Goal: Check status

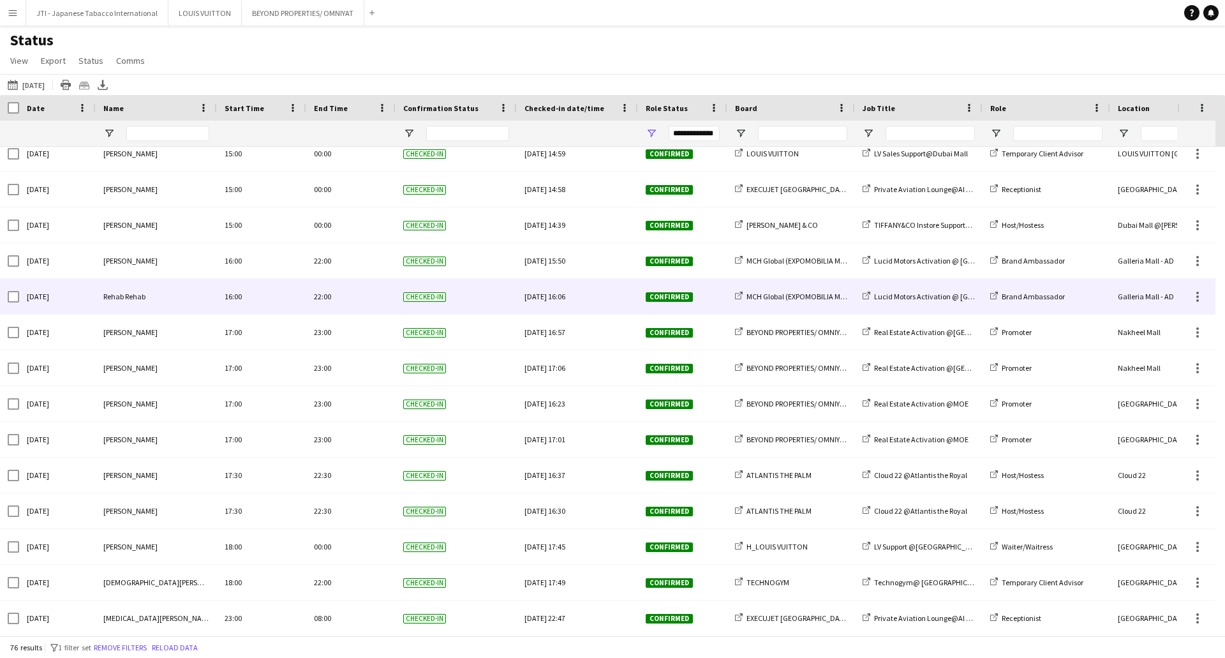
scroll to position [2236, 0]
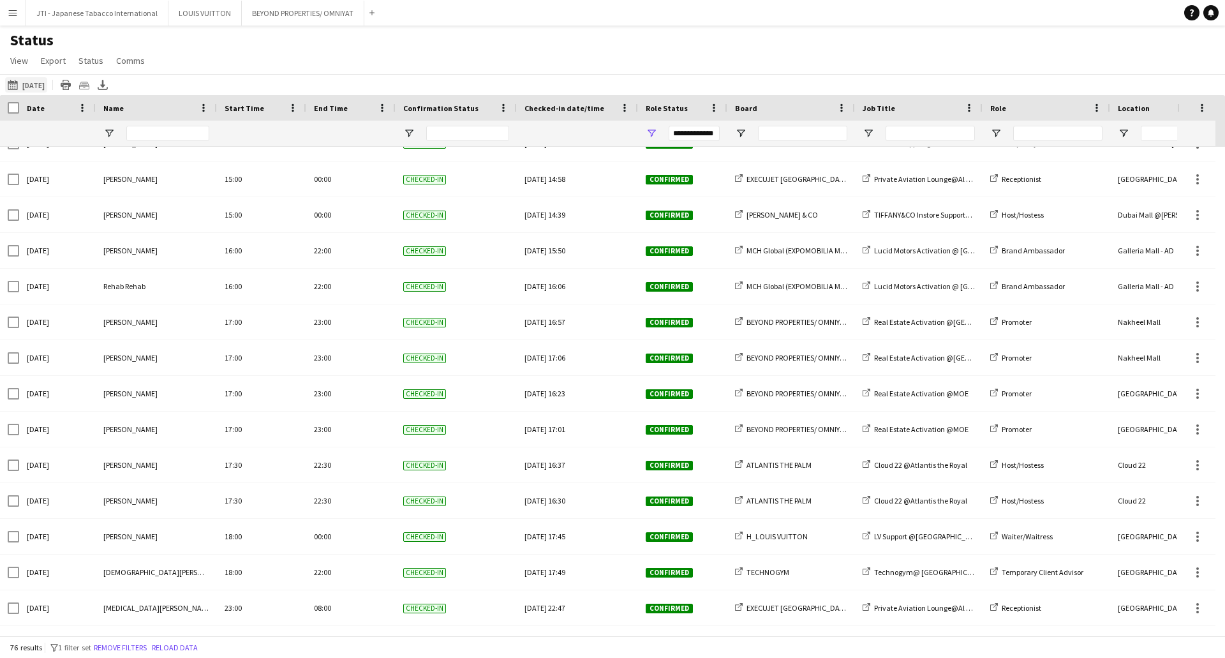
click at [43, 79] on button "15-08-2025 to 21-08-2025 Yesterday" at bounding box center [26, 84] width 42 height 15
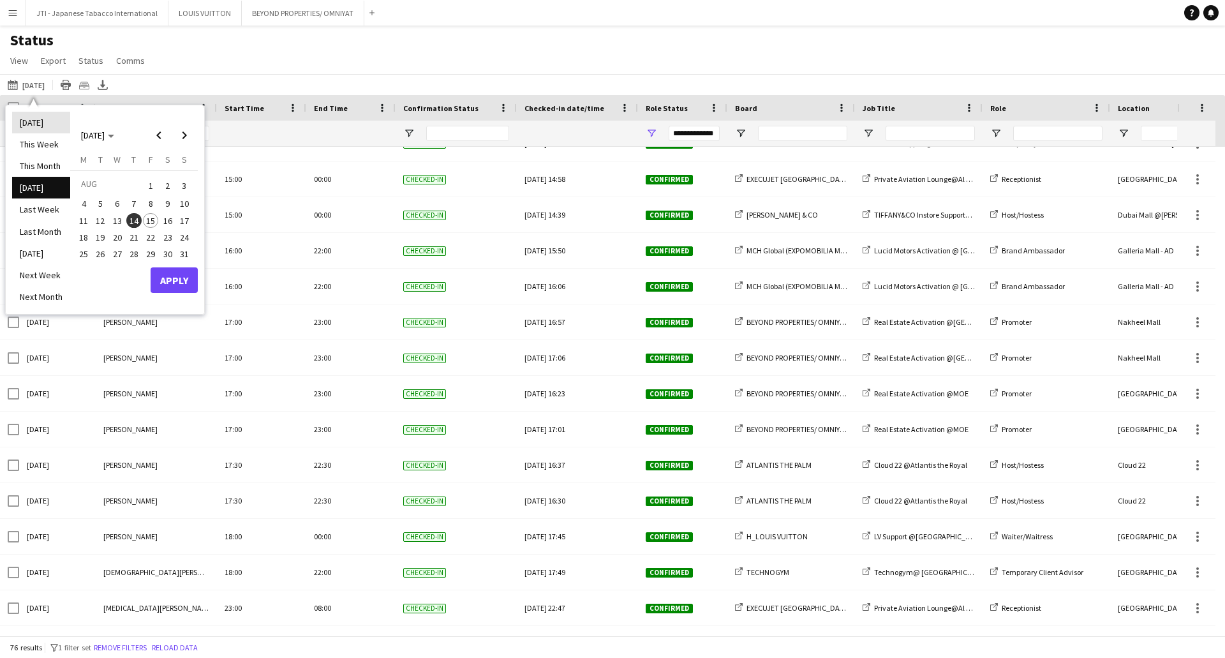
click at [40, 119] on li "[DATE]" at bounding box center [41, 123] width 58 height 22
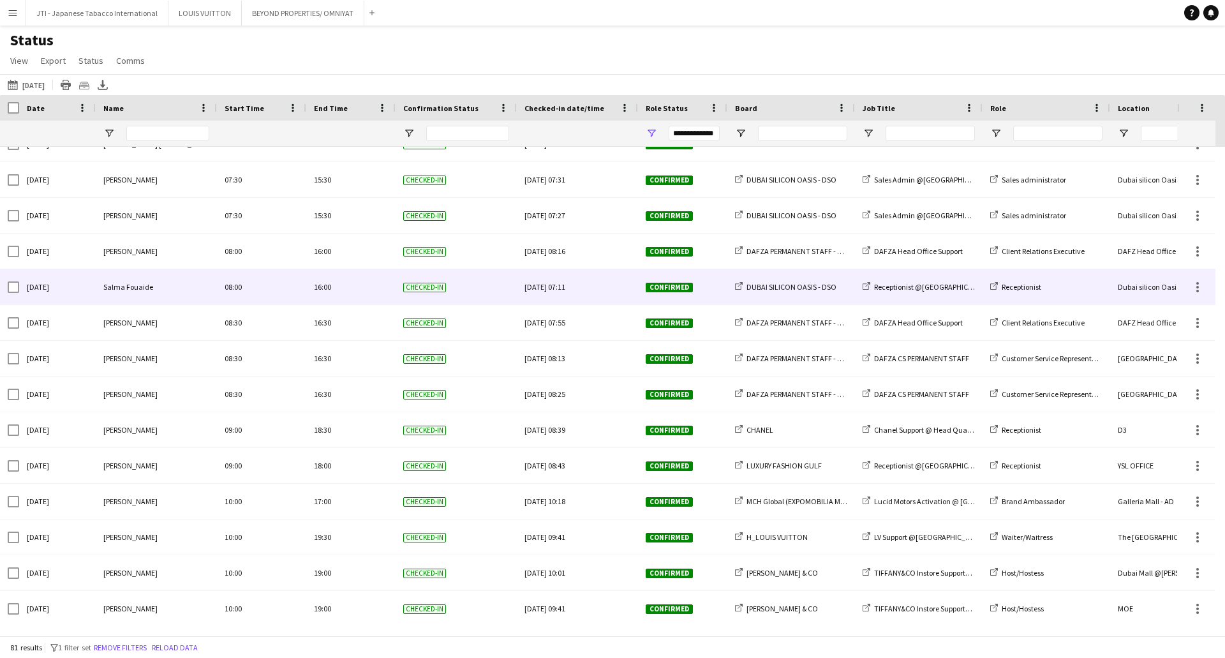
scroll to position [1403, 0]
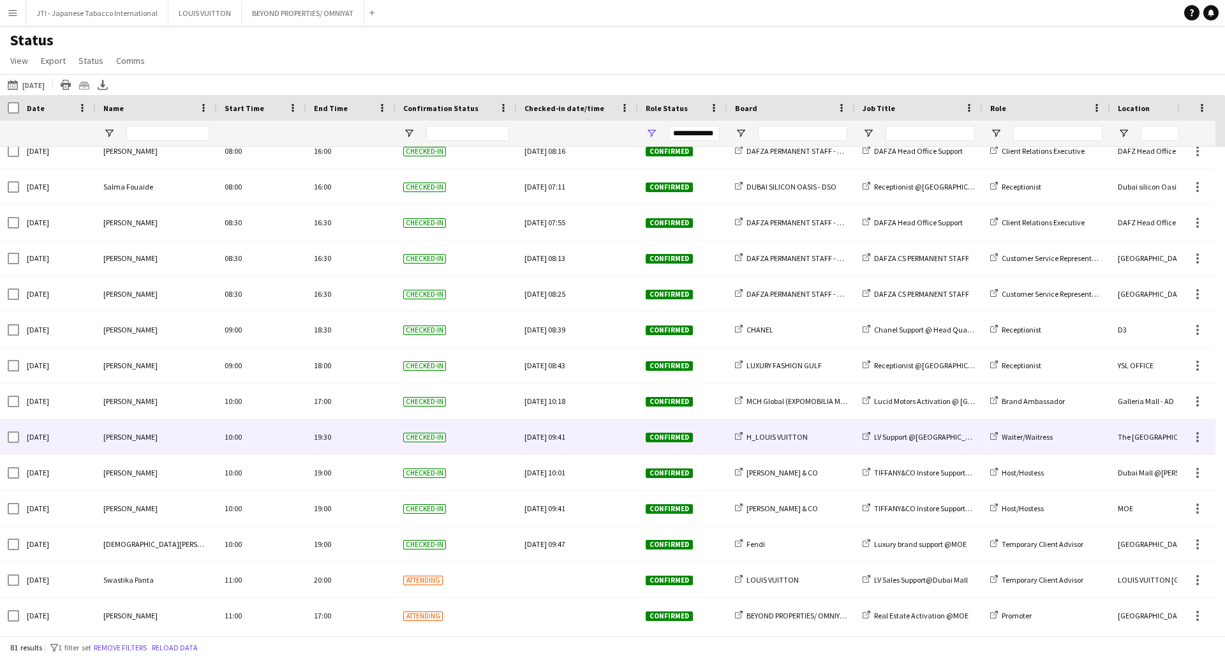
scroll to position [1148, 0]
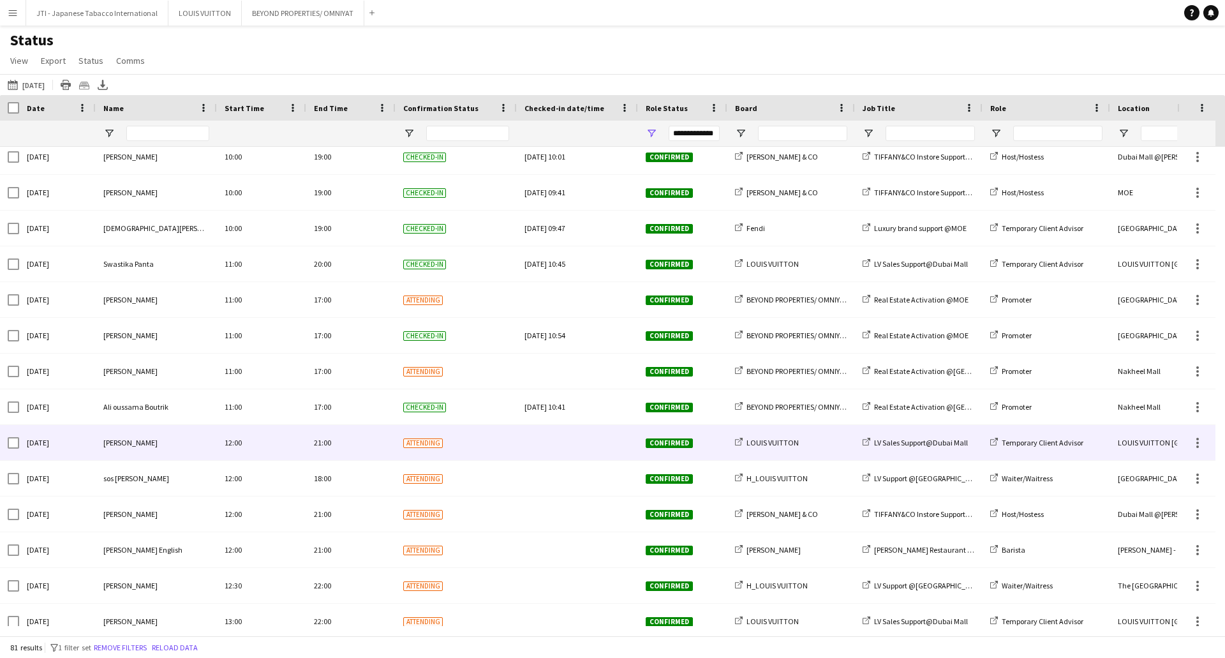
scroll to position [1467, 0]
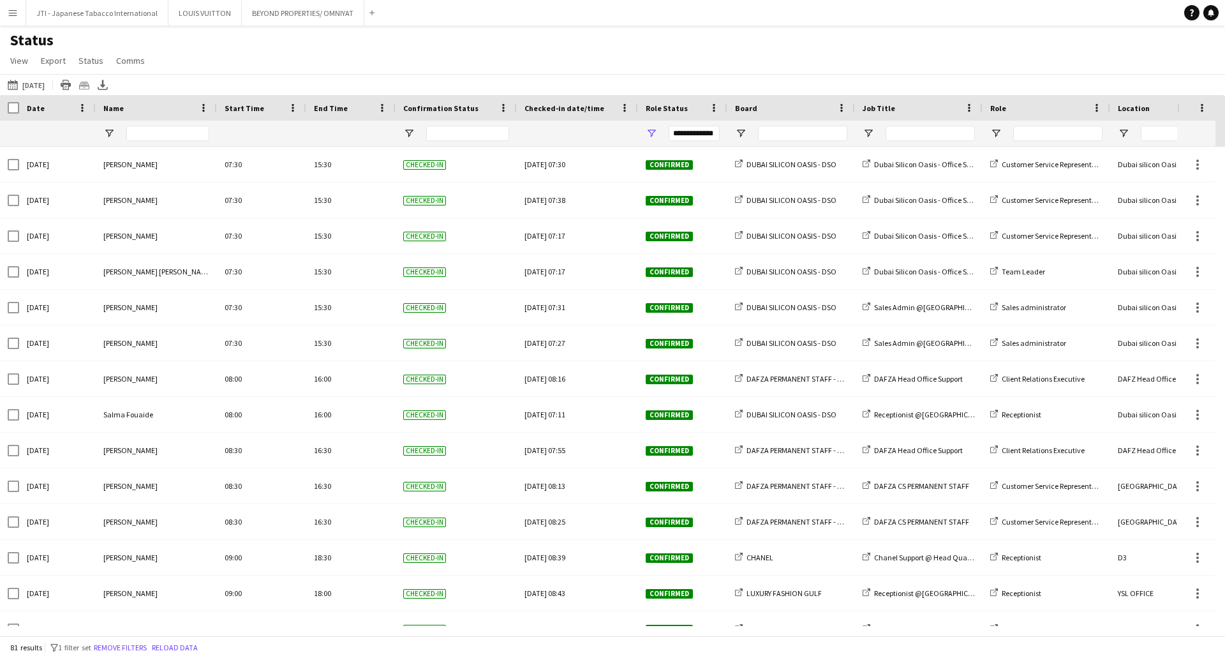
scroll to position [1276, 0]
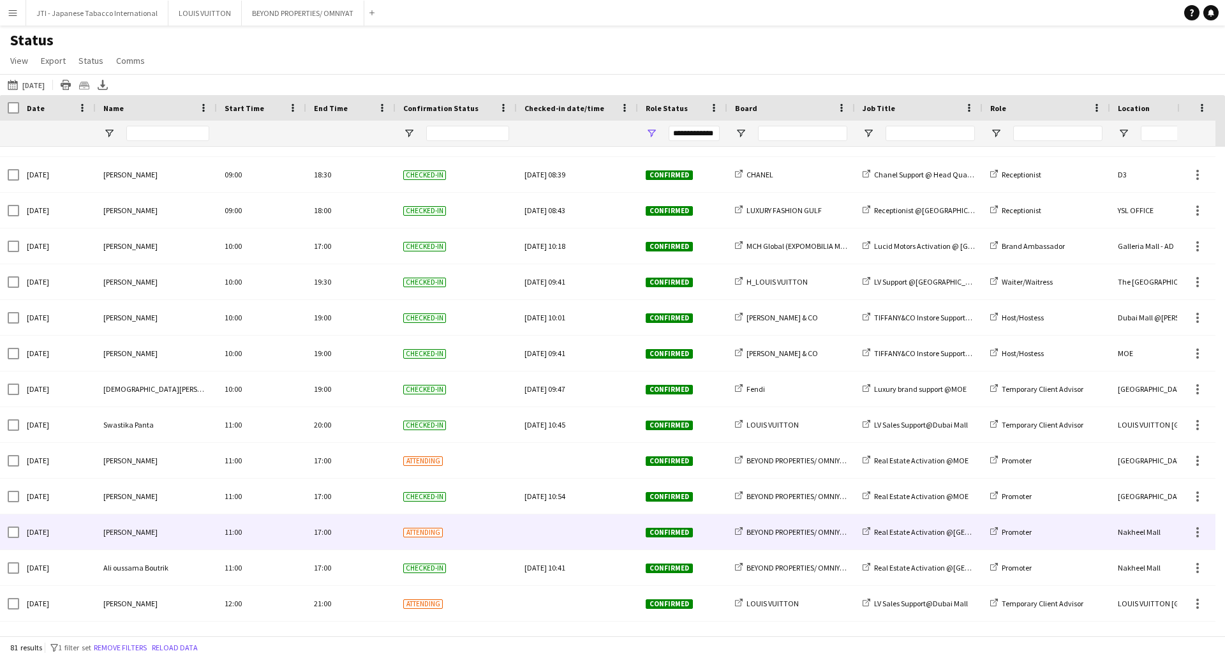
click at [71, 531] on div "[DATE]" at bounding box center [57, 531] width 77 height 35
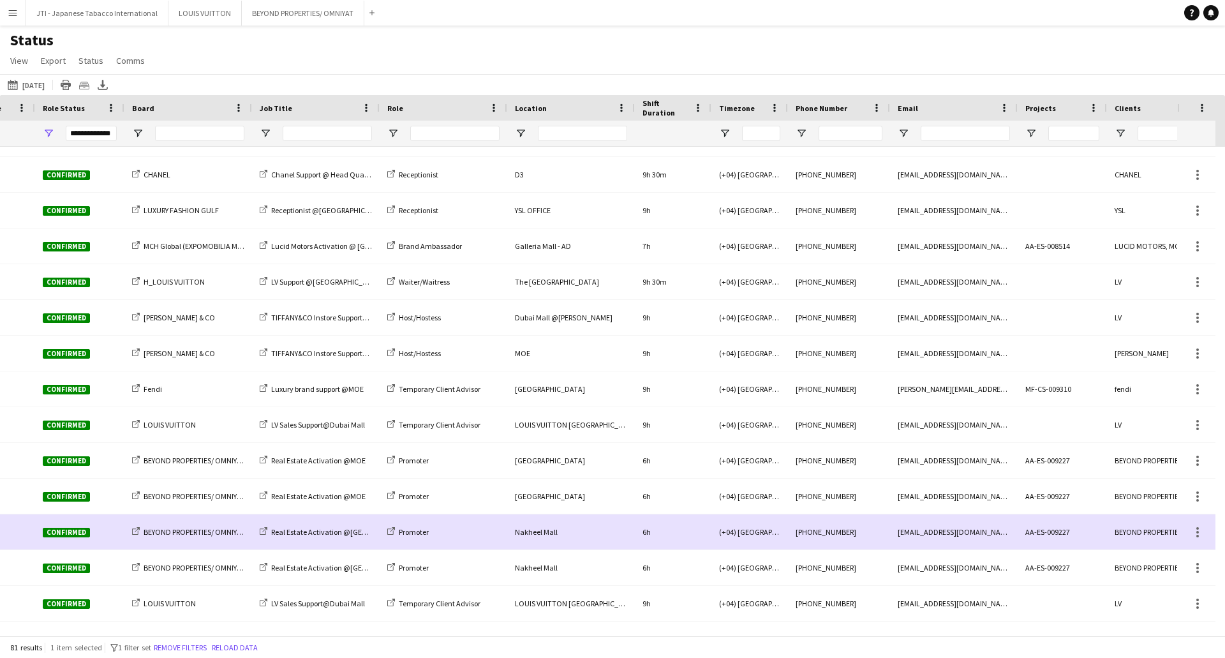
scroll to position [0, 0]
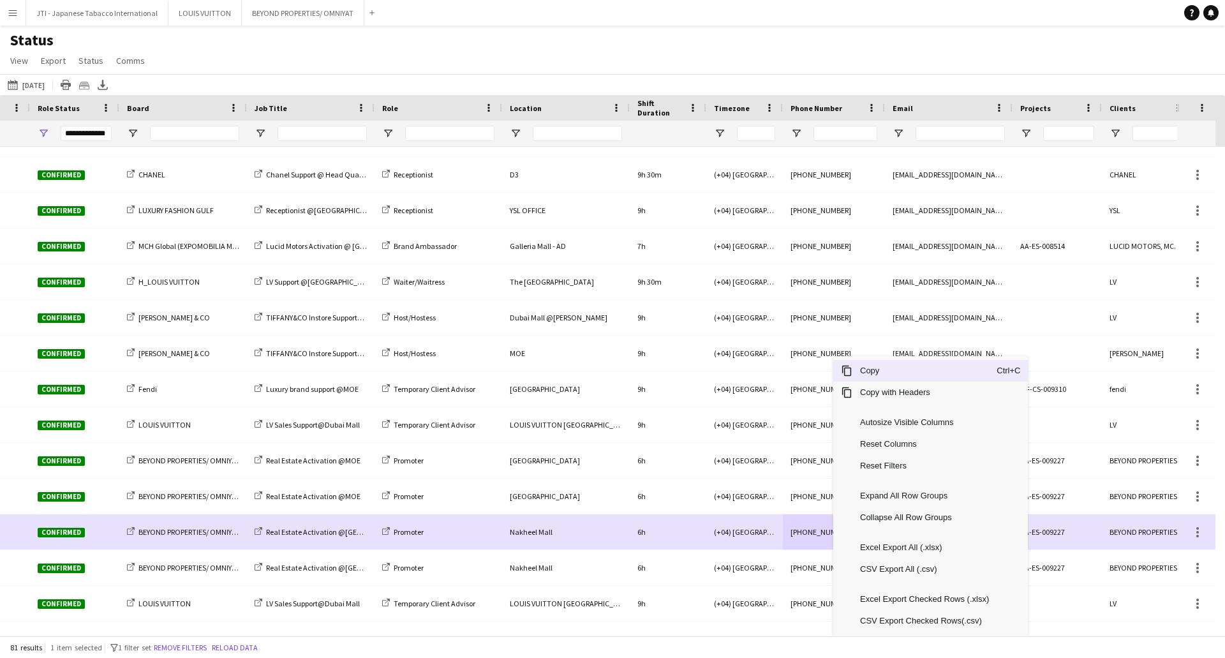
click at [876, 366] on span "Copy" at bounding box center [924, 371] width 144 height 22
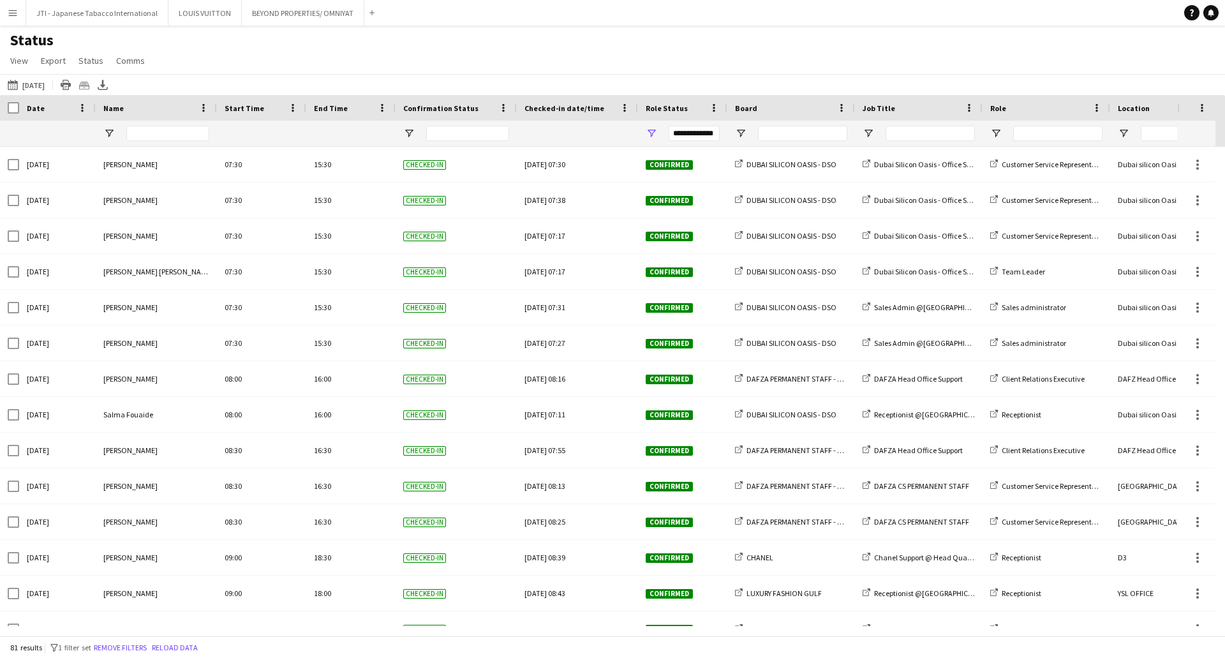
scroll to position [1339, 0]
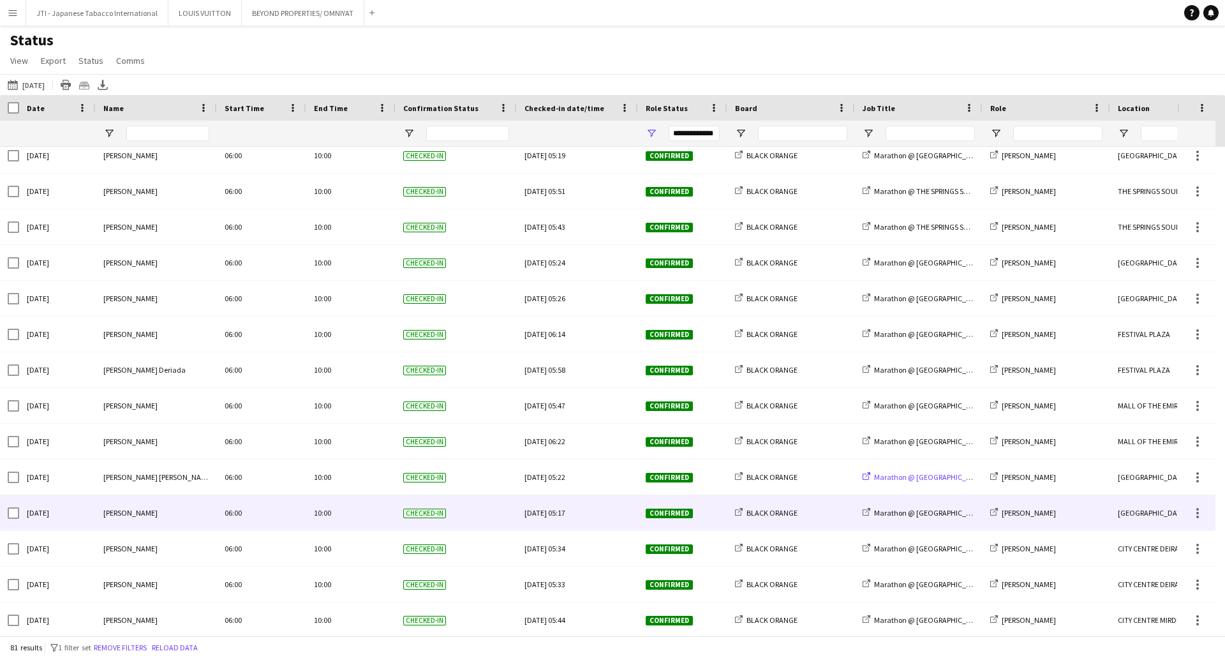
scroll to position [64, 0]
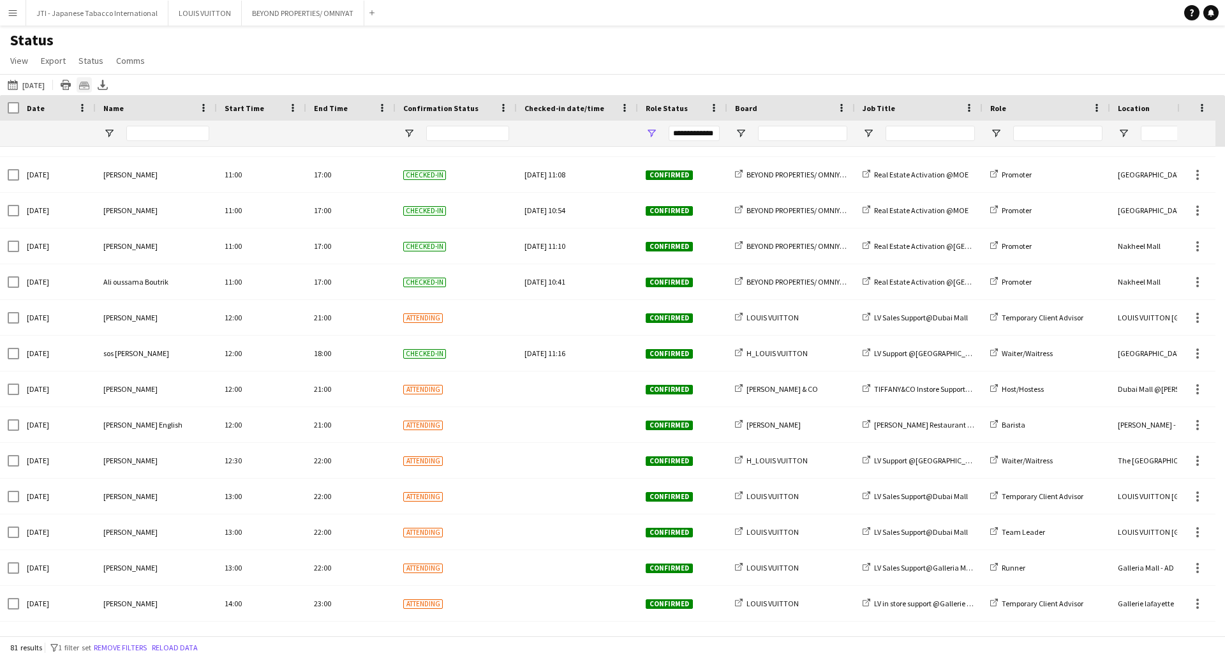
scroll to position [1531, 0]
